Goal: Transaction & Acquisition: Download file/media

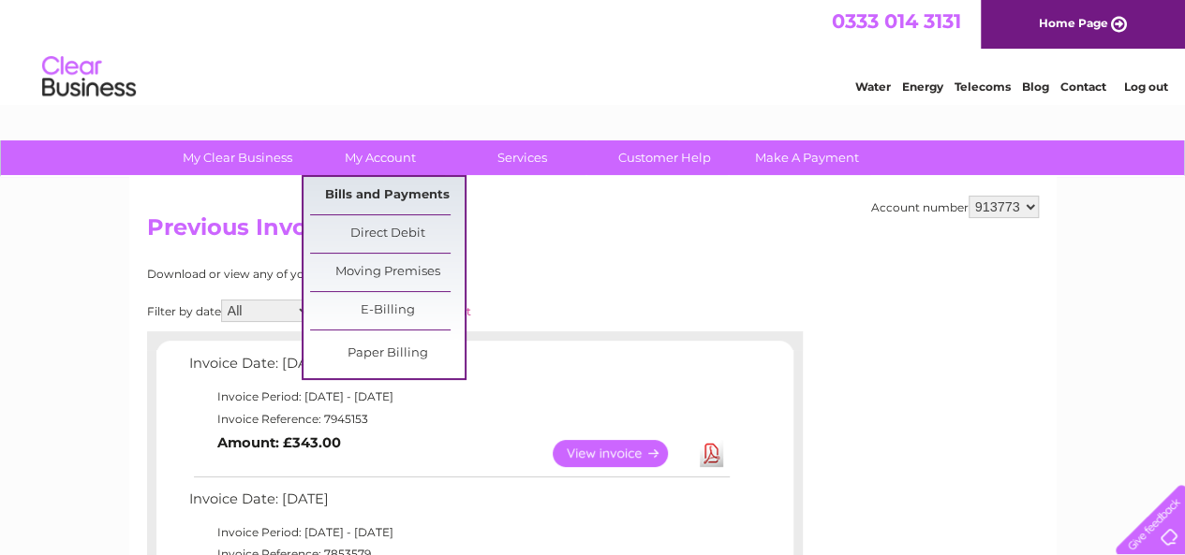
click at [372, 197] on link "Bills and Payments" at bounding box center [387, 195] width 155 height 37
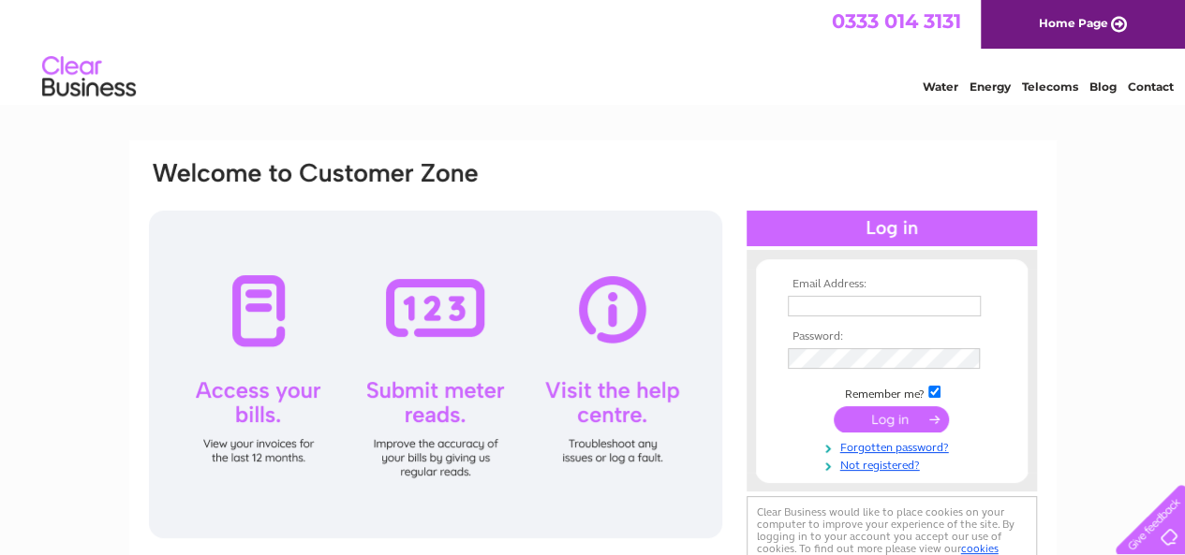
type input "manager@boasc.com"
click at [880, 421] on input "submit" at bounding box center [890, 419] width 115 height 26
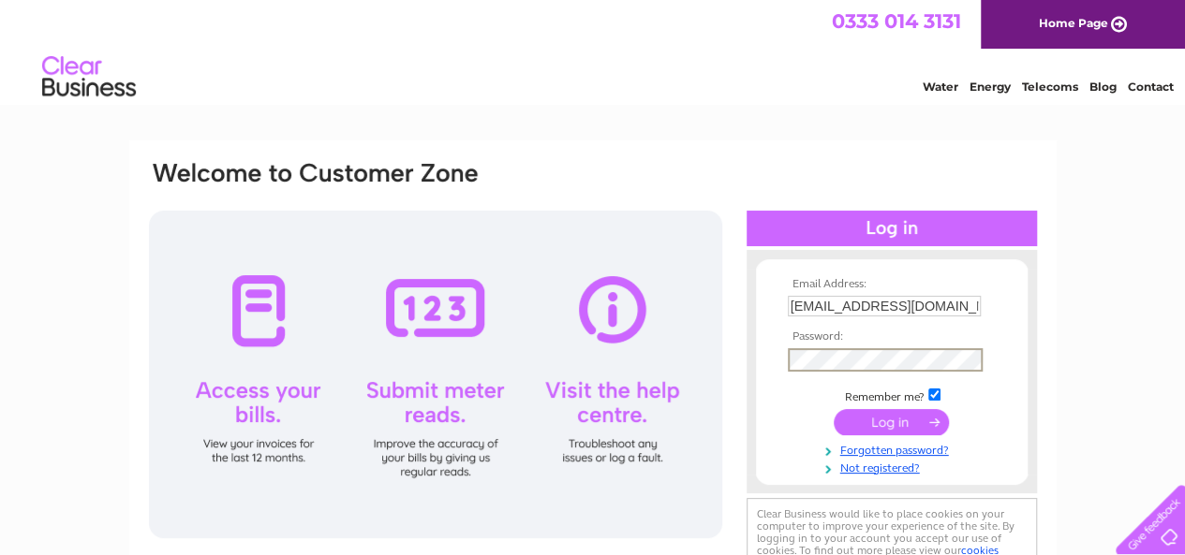
click at [857, 417] on input "submit" at bounding box center [890, 422] width 115 height 26
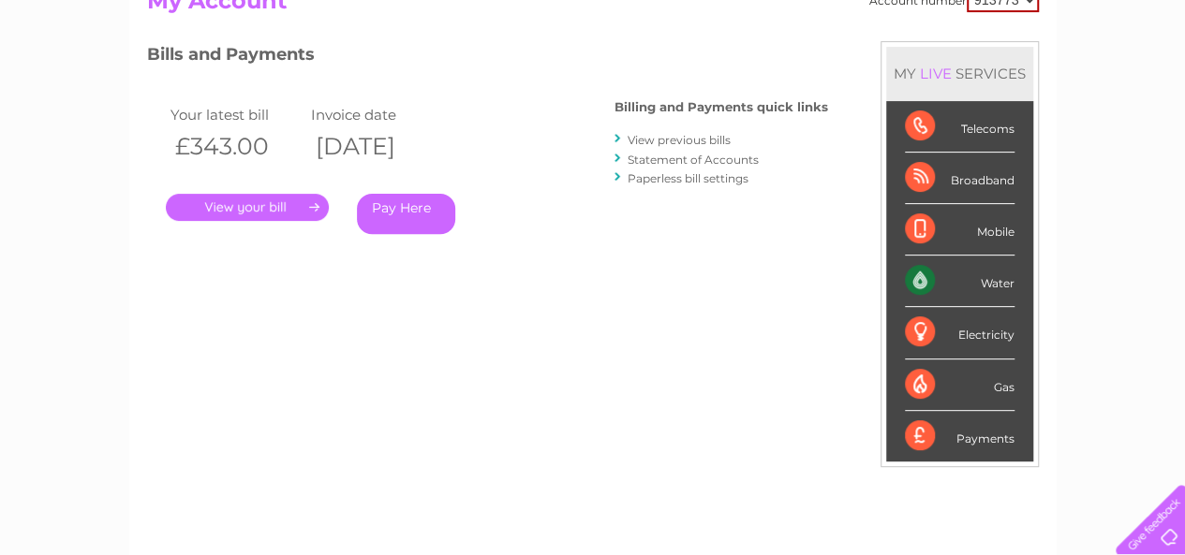
scroll to position [187, 0]
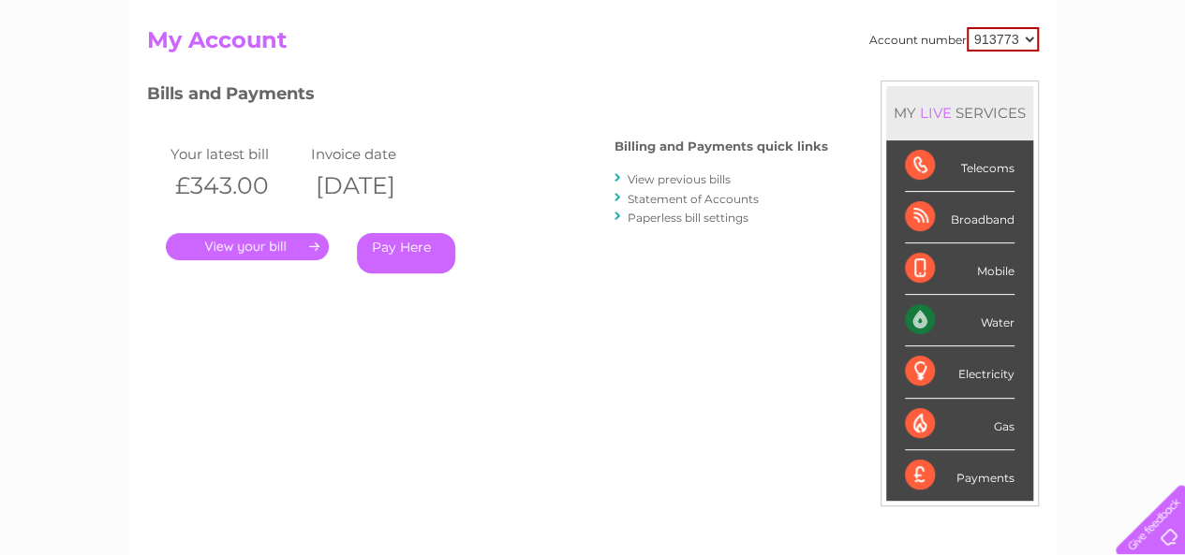
click at [662, 201] on link "Statement of Accounts" at bounding box center [692, 199] width 131 height 14
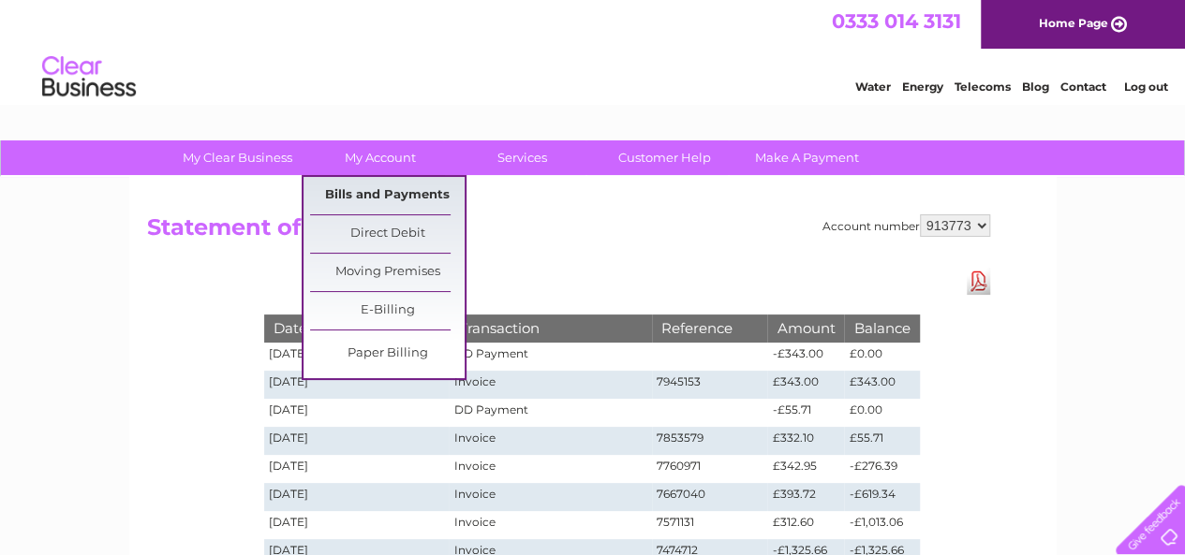
click at [390, 198] on link "Bills and Payments" at bounding box center [387, 195] width 155 height 37
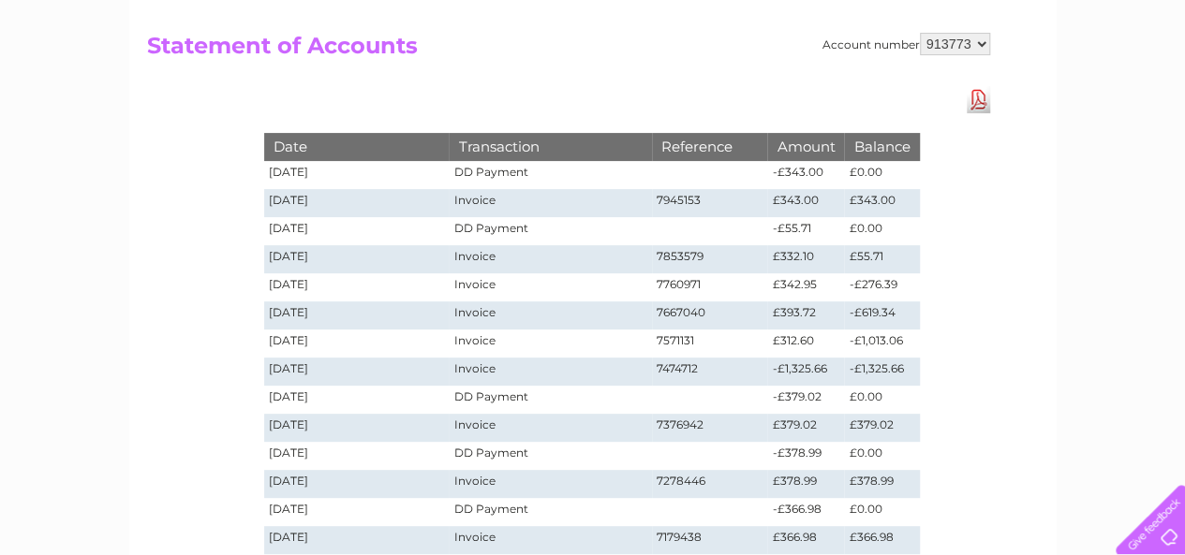
scroll to position [278, 0]
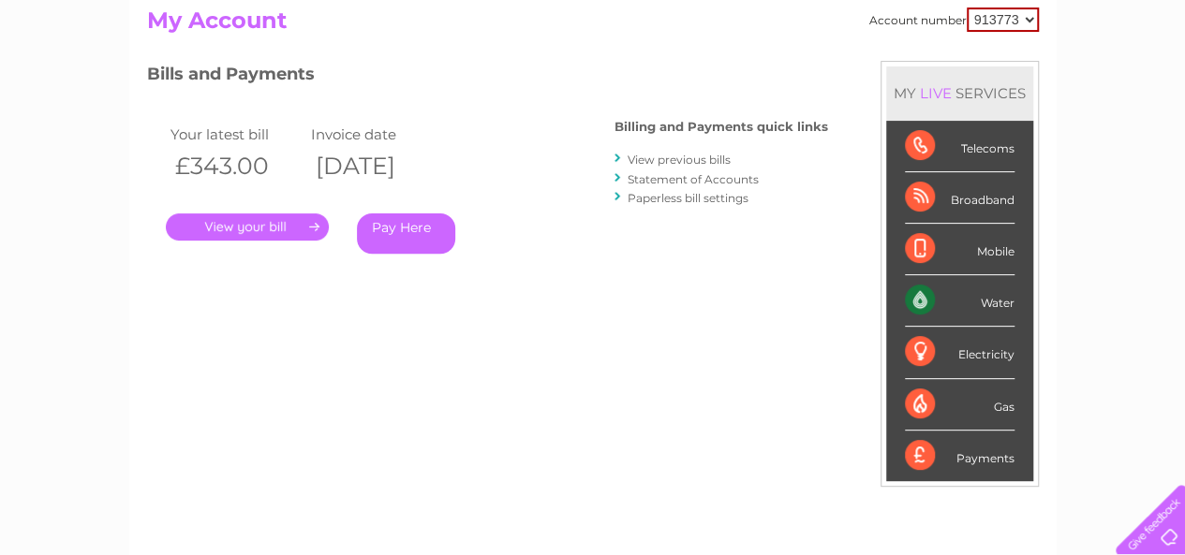
scroll to position [94, 0]
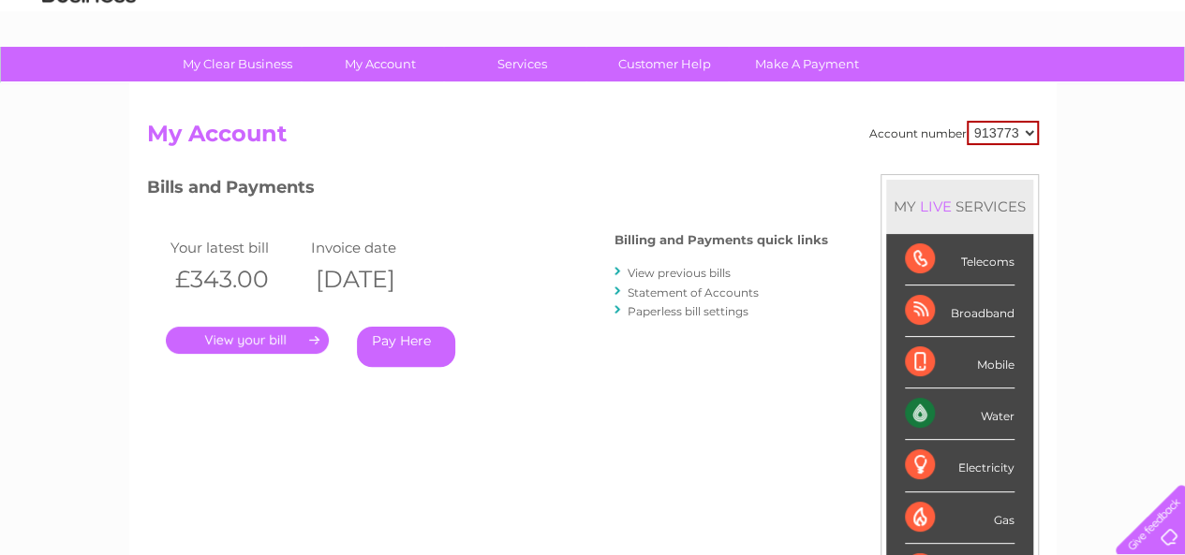
click at [657, 274] on link "View previous bills" at bounding box center [678, 273] width 103 height 14
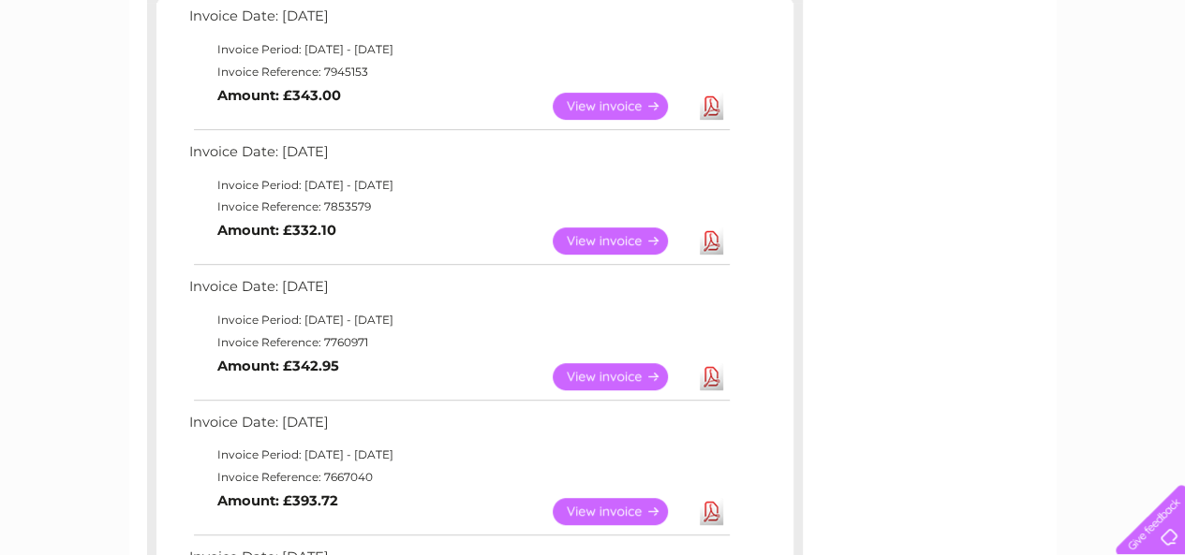
scroll to position [268, 0]
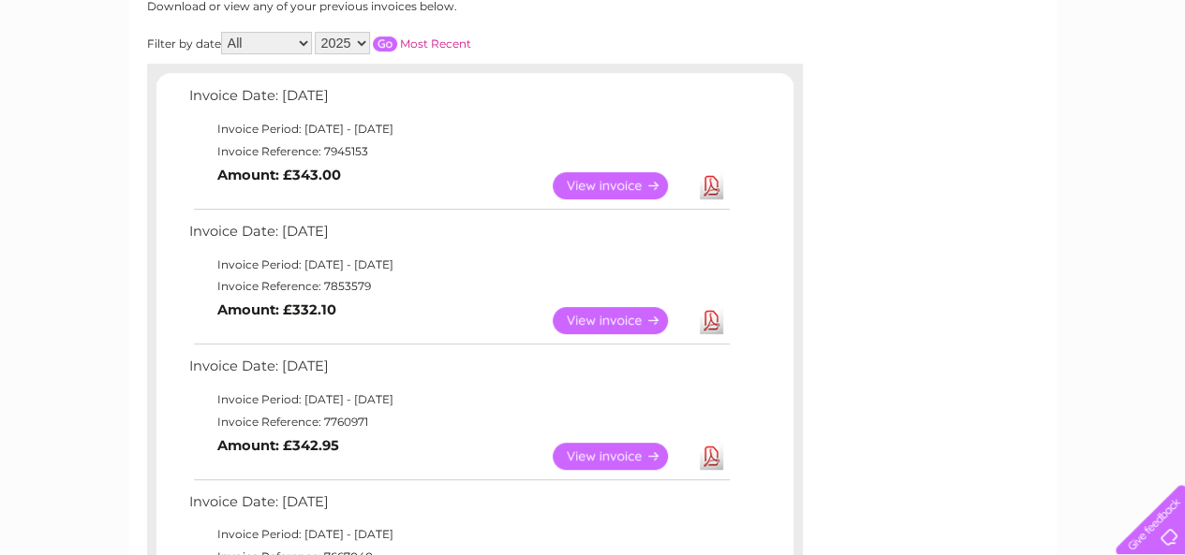
click at [709, 186] on link "Download" at bounding box center [711, 185] width 23 height 27
